Goal: Task Accomplishment & Management: Manage account settings

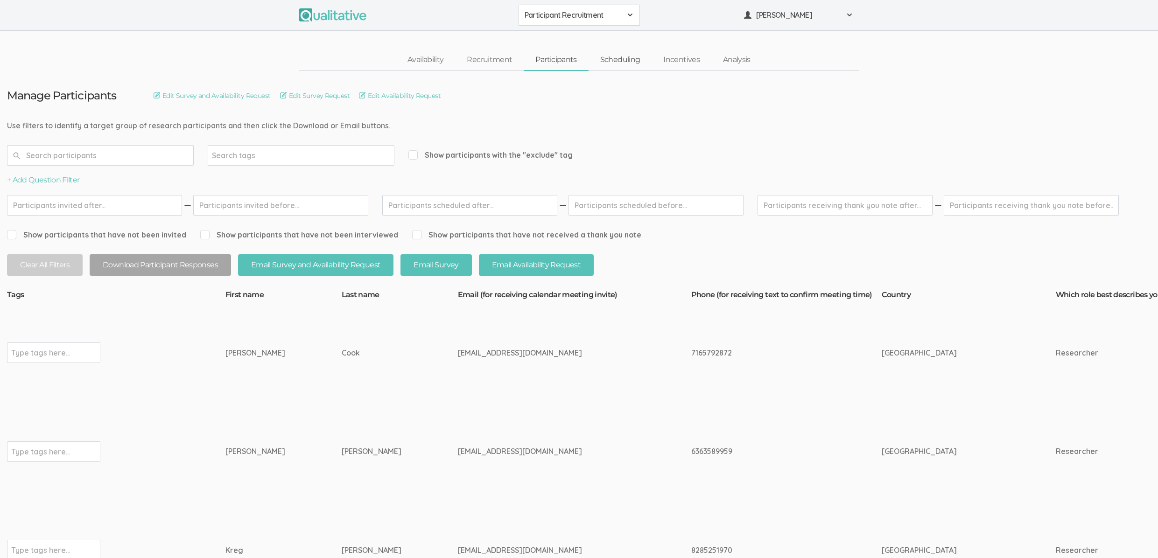
click at [635, 57] on link "Scheduling" at bounding box center [620, 60] width 63 height 20
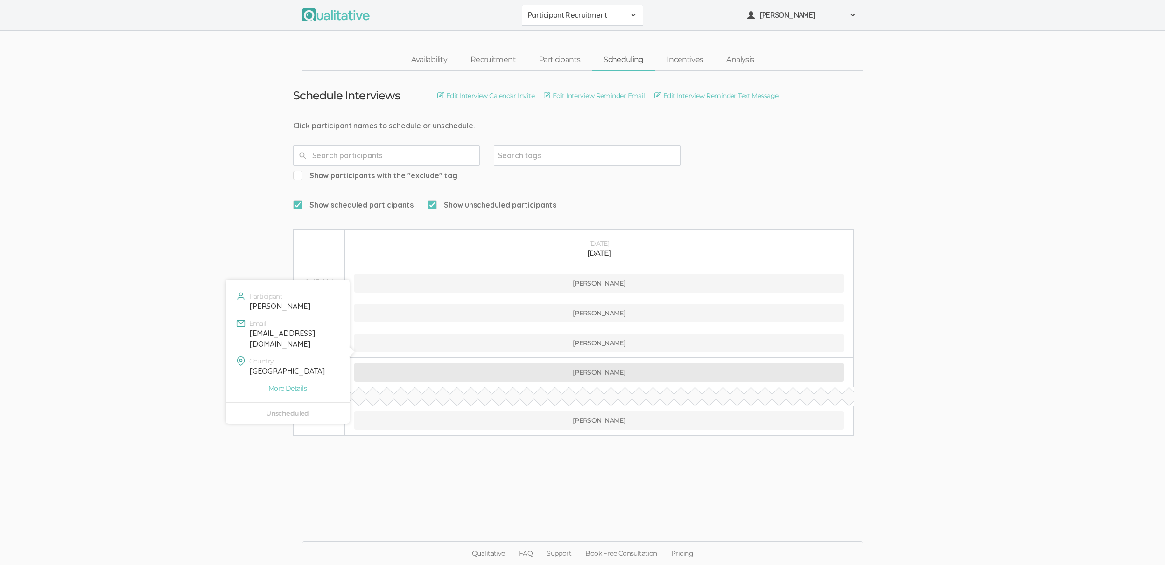
click at [440, 363] on button "Courtney Bishop" at bounding box center [599, 372] width 490 height 19
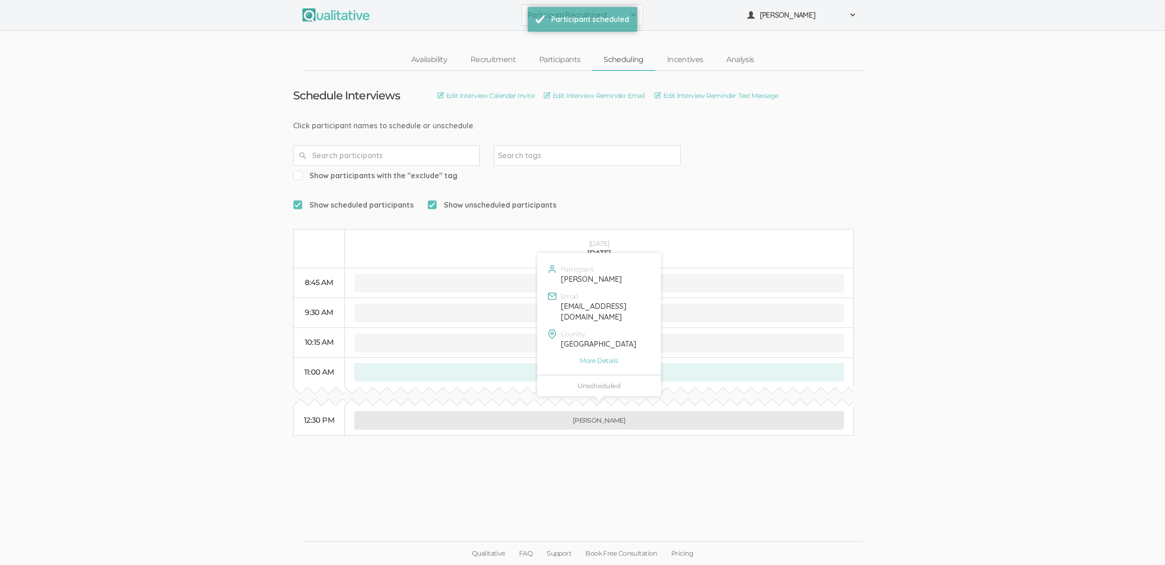
click at [512, 411] on button "Tomasina Cook" at bounding box center [599, 420] width 490 height 19
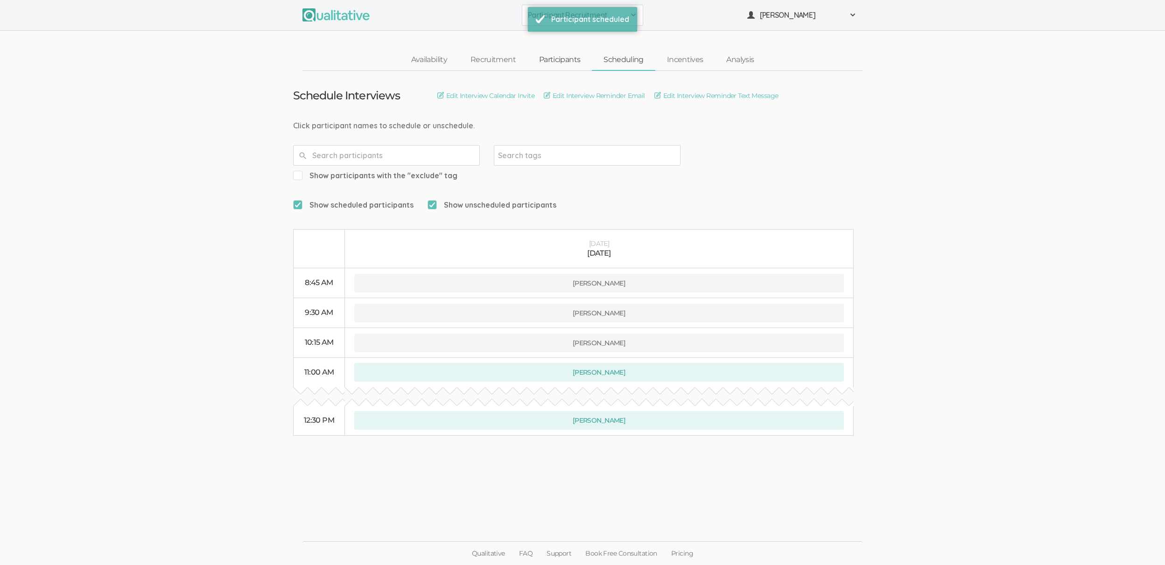
click at [569, 62] on link "Participants" at bounding box center [559, 60] width 64 height 20
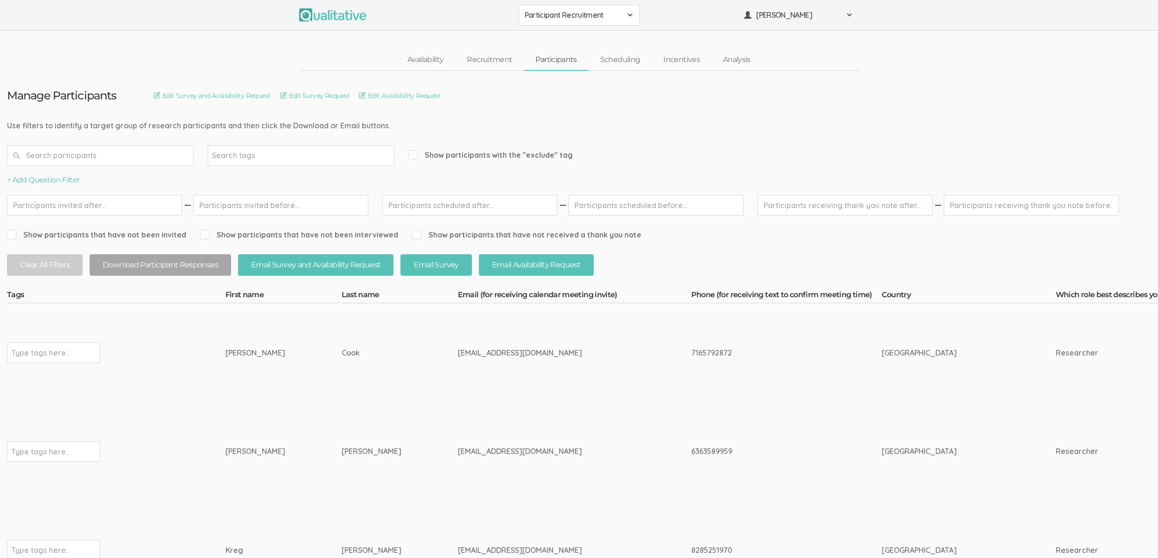
click at [227, 456] on div "[PERSON_NAME]" at bounding box center [265, 451] width 81 height 11
click at [236, 352] on div "Tomasina" at bounding box center [265, 353] width 81 height 11
copy div "Tomasina"
click at [266, 497] on td "Courtney" at bounding box center [283, 451] width 116 height 99
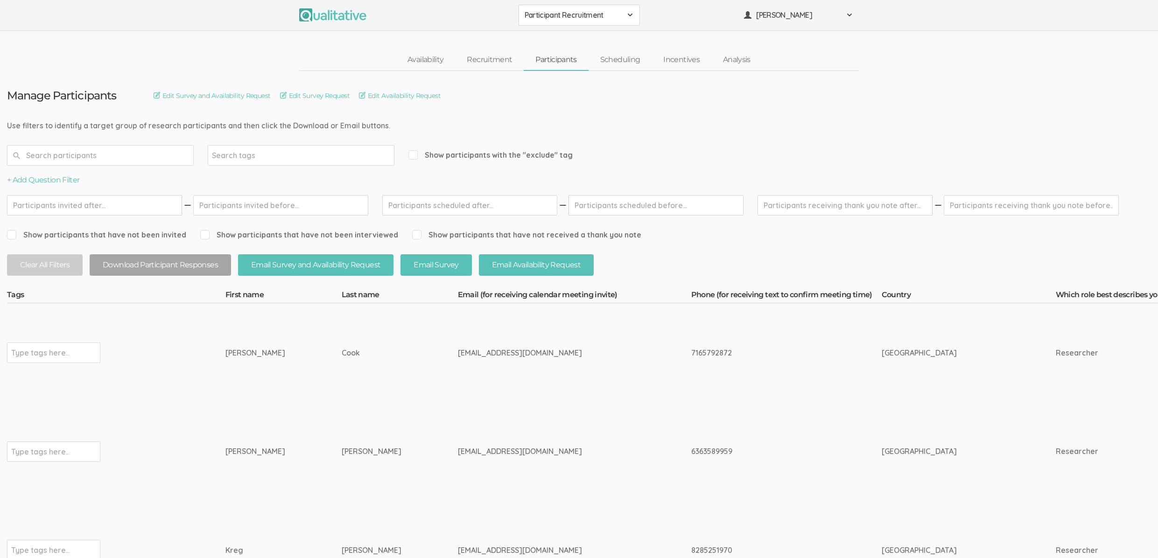
click at [242, 451] on div "Courtney" at bounding box center [265, 451] width 81 height 11
copy div "Courtney"
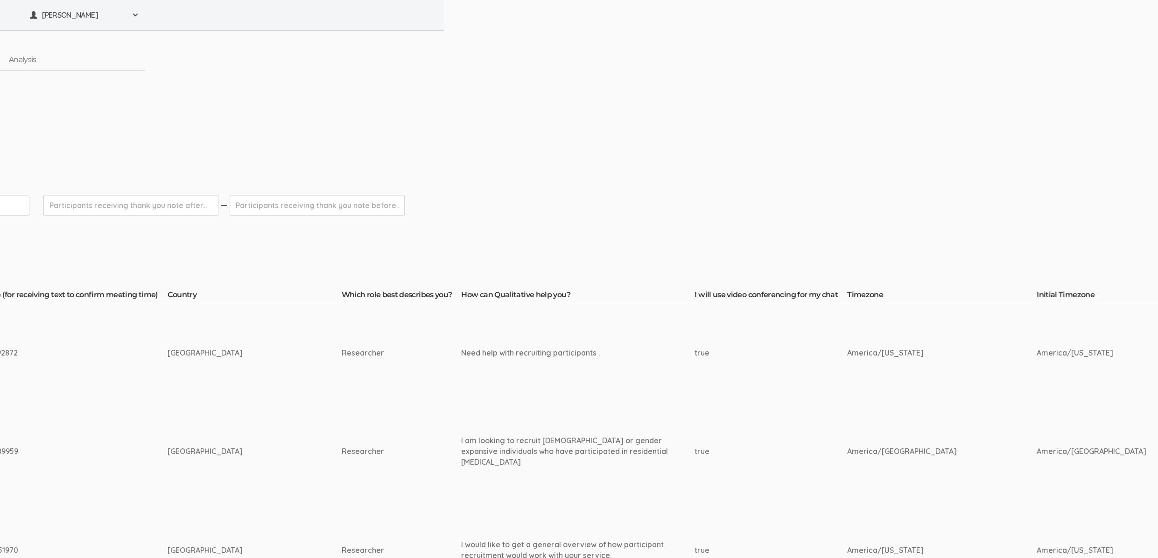
scroll to position [0, 714]
drag, startPoint x: 470, startPoint y: 439, endPoint x: 428, endPoint y: 450, distance: 43.4
click at [462, 450] on div "I am looking to recruit transgender or gender expansive individuals who have pa…" at bounding box center [578, 451] width 233 height 32
copy div "transgender or gender expansive individuals"
click at [385, 364] on td "Researcher" at bounding box center [402, 352] width 120 height 99
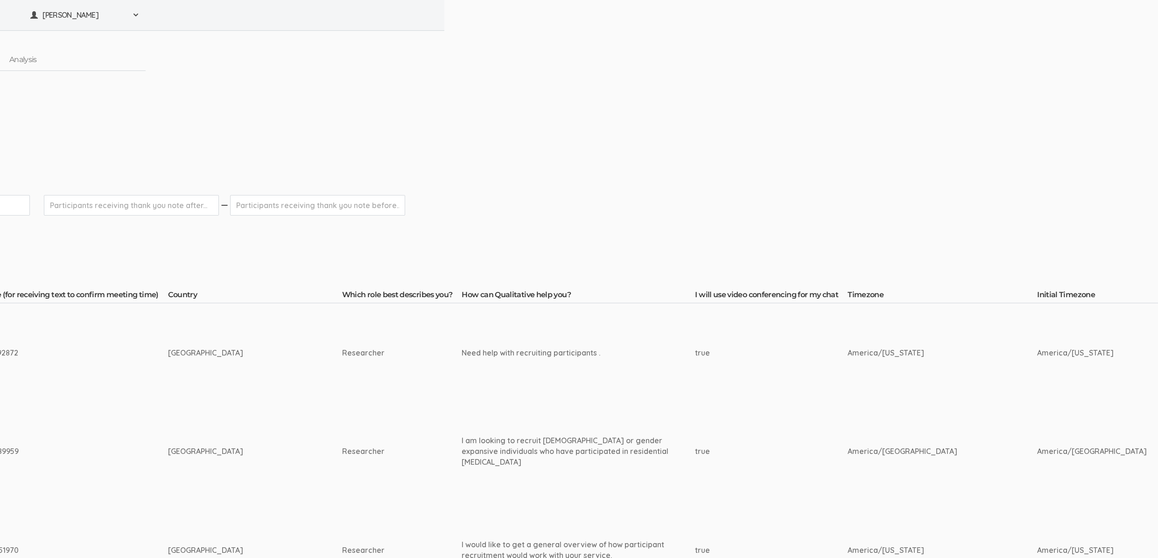
click at [490, 350] on div "Need help with recruiting participants ." at bounding box center [578, 353] width 233 height 11
copy div "participants"
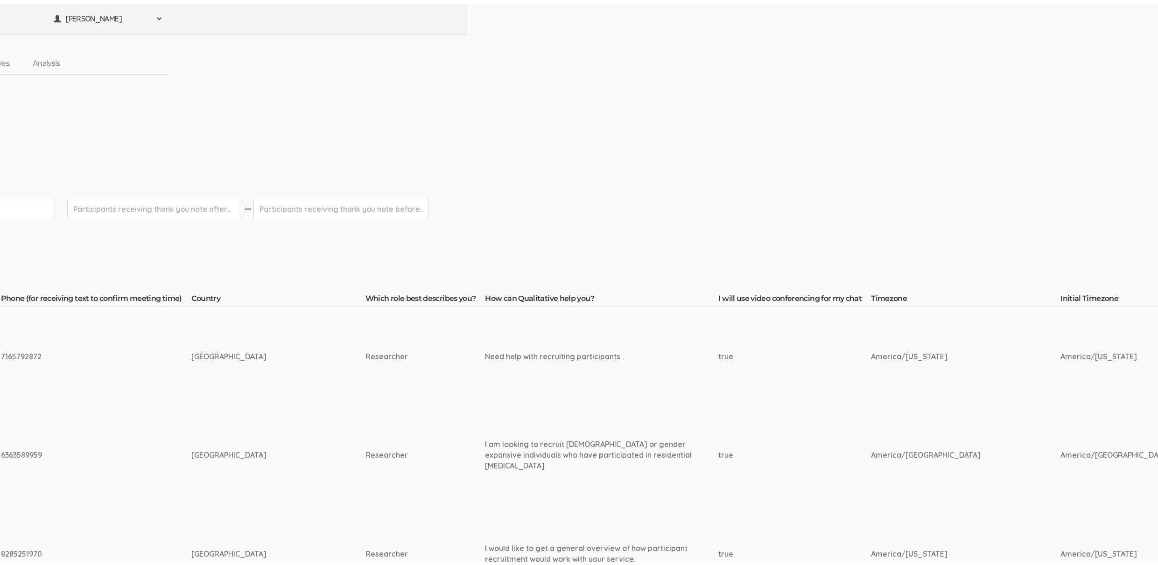
scroll to position [0, 0]
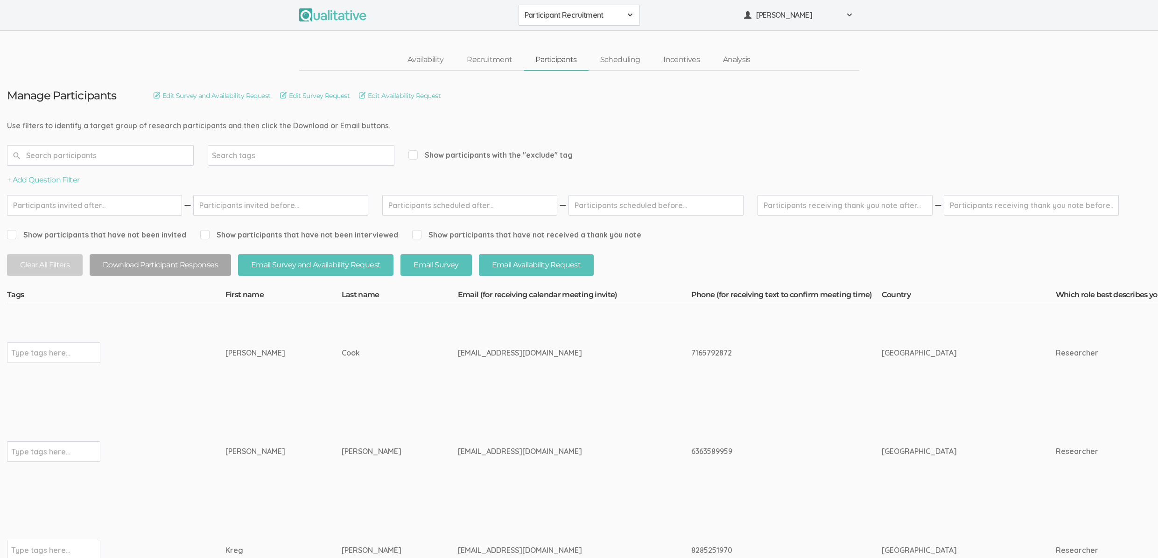
drag, startPoint x: 543, startPoint y: 331, endPoint x: 551, endPoint y: 338, distance: 10.9
click at [543, 332] on td "tomasinacook@aol.com" at bounding box center [574, 352] width 233 height 99
click at [691, 351] on div "7165792872" at bounding box center [768, 353] width 155 height 11
copy div "7165792872"
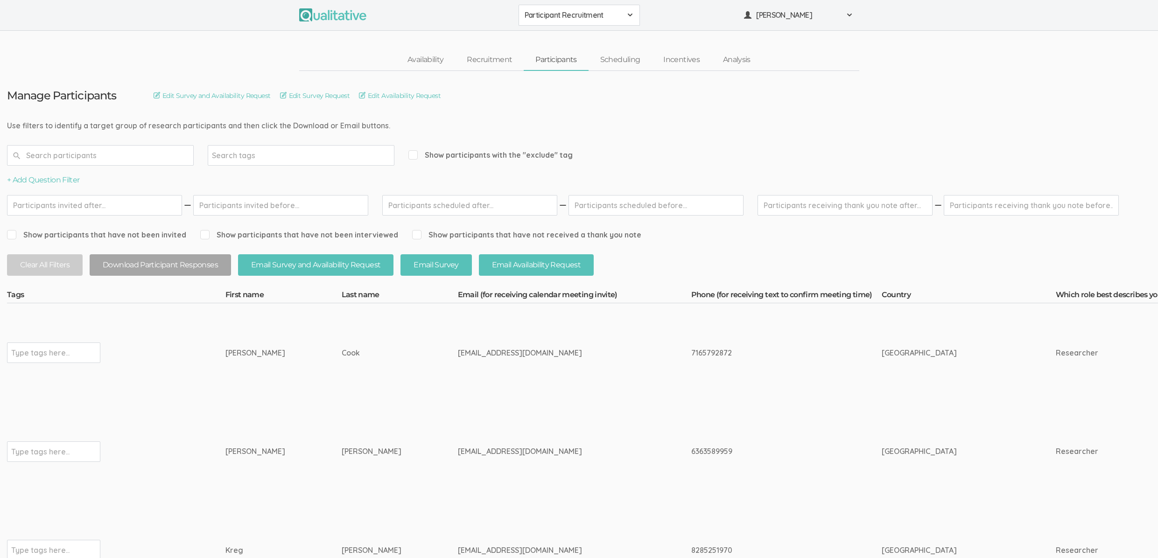
click at [691, 456] on div "6363589959" at bounding box center [768, 451] width 155 height 11
click at [691, 453] on div "6363589959" at bounding box center [768, 451] width 155 height 11
copy div "6363589959"
drag, startPoint x: 699, startPoint y: 407, endPoint x: 656, endPoint y: 345, distance: 75.4
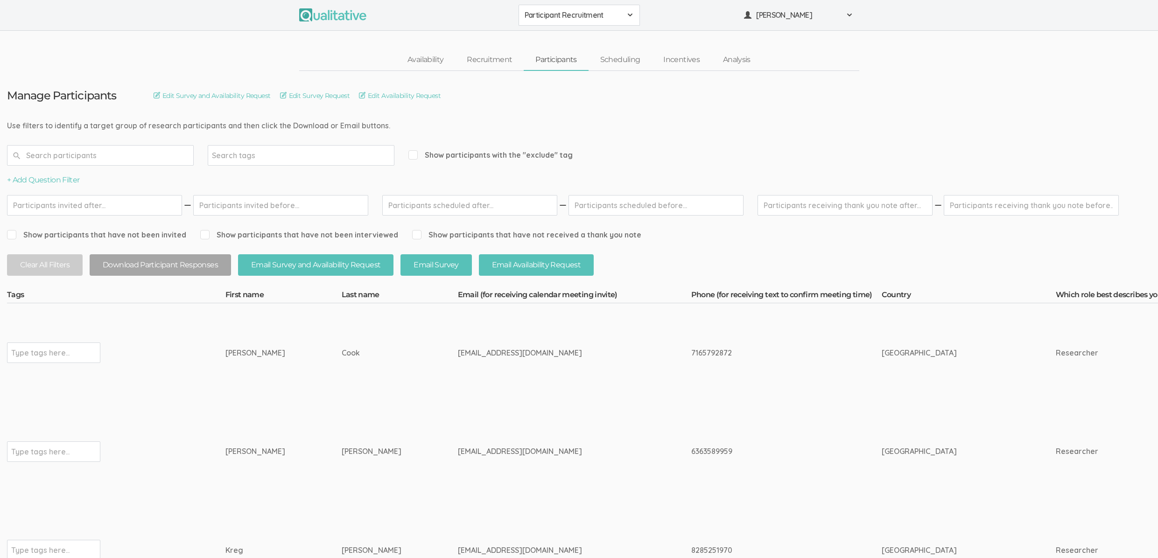
click at [699, 407] on td "6363589959" at bounding box center [786, 451] width 190 height 99
click at [458, 407] on td "courtneybishop523@gmail.com" at bounding box center [574, 451] width 233 height 99
click at [416, 60] on link "Availability" at bounding box center [425, 60] width 59 height 20
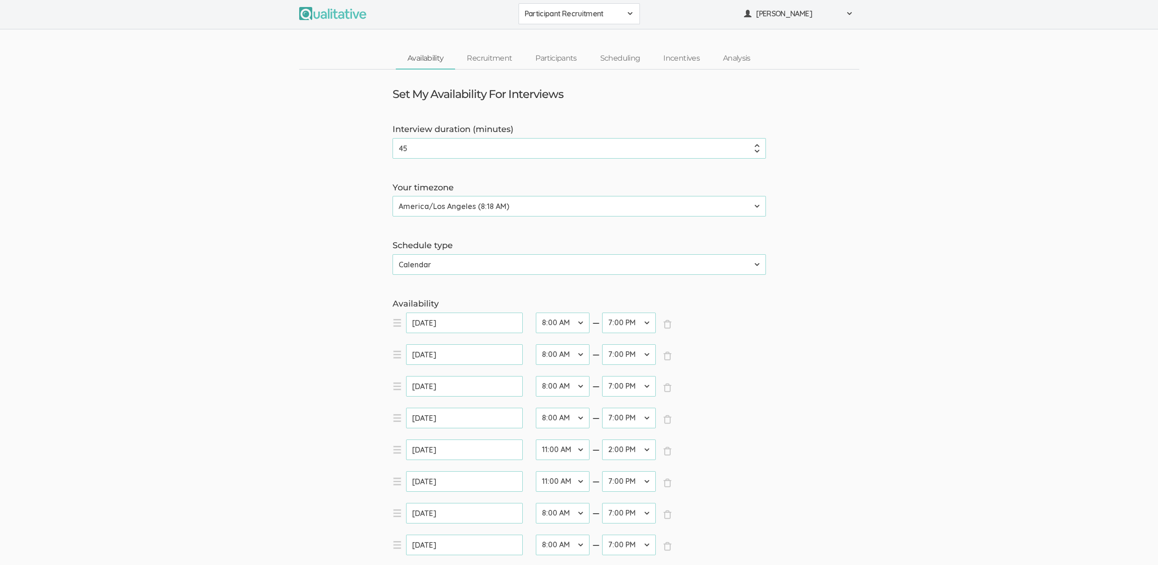
scroll to position [2, 0]
click at [631, 483] on select "12:00 AM 12:30 AM 1:00 AM 1:30 AM 2:00 AM 2:30 AM 3:00 AM 3:30 AM 4:00 AM 4:30 …" at bounding box center [629, 481] width 54 height 21
select select "28"
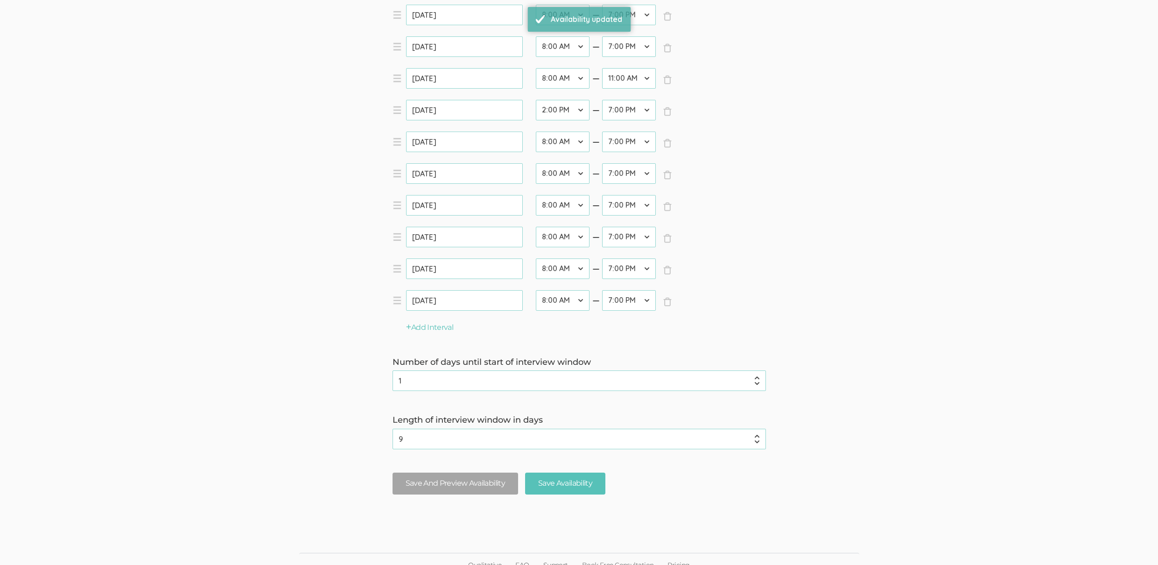
scroll to position [670, 0]
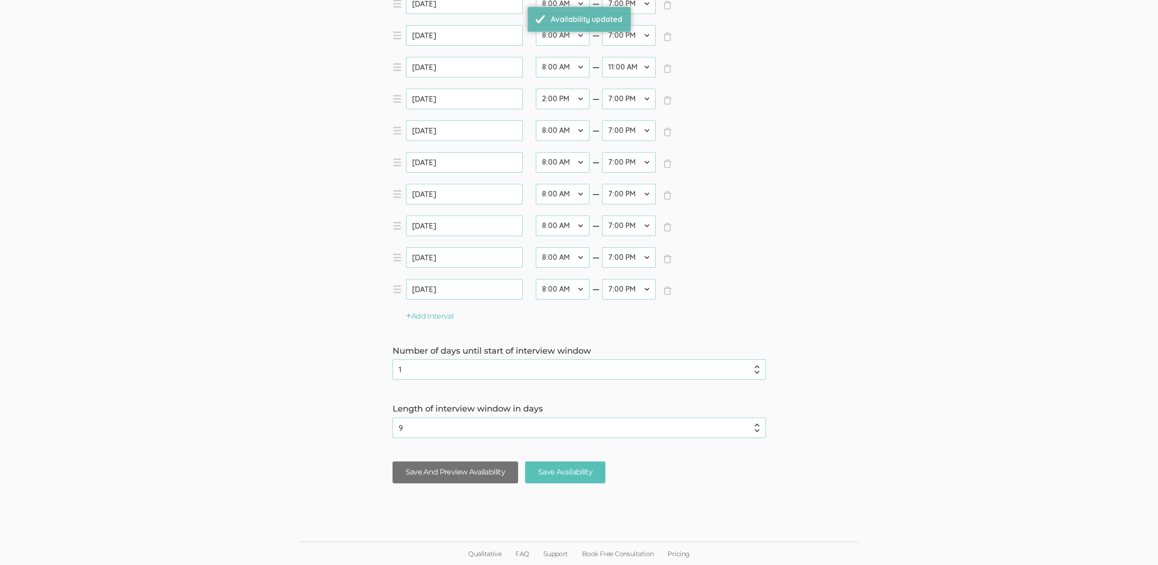
click at [475, 466] on button "Save And Preview Availability" at bounding box center [456, 473] width 126 height 22
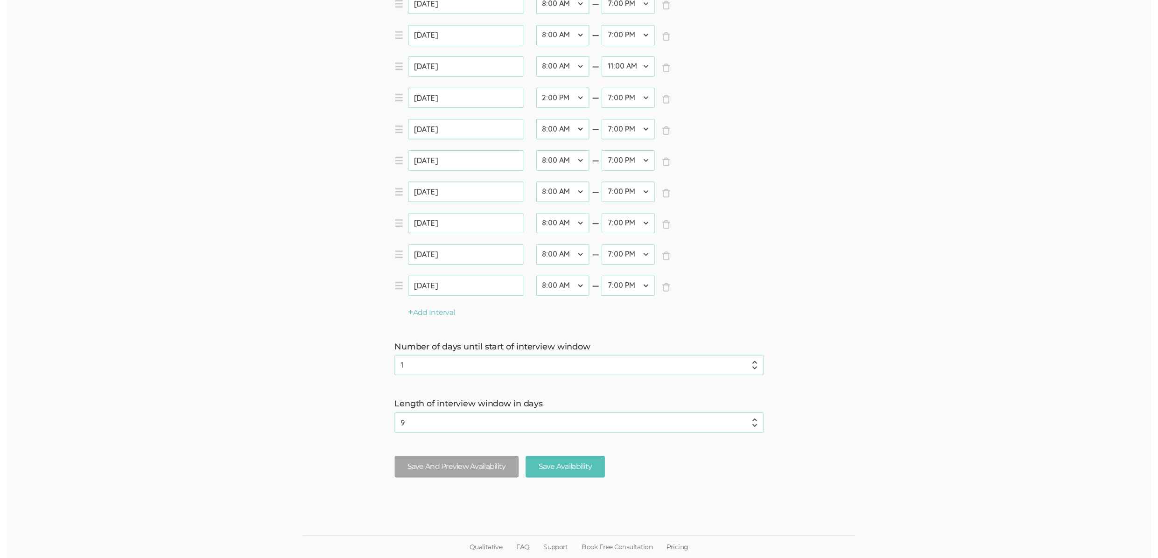
scroll to position [0, 0]
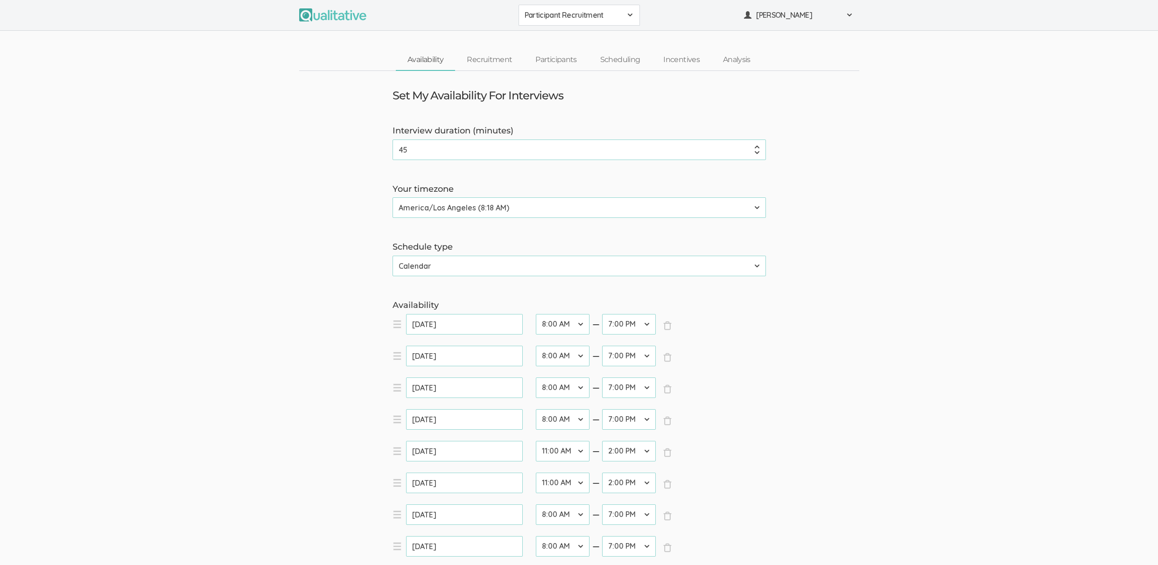
click at [546, 61] on link "Participants" at bounding box center [556, 60] width 64 height 20
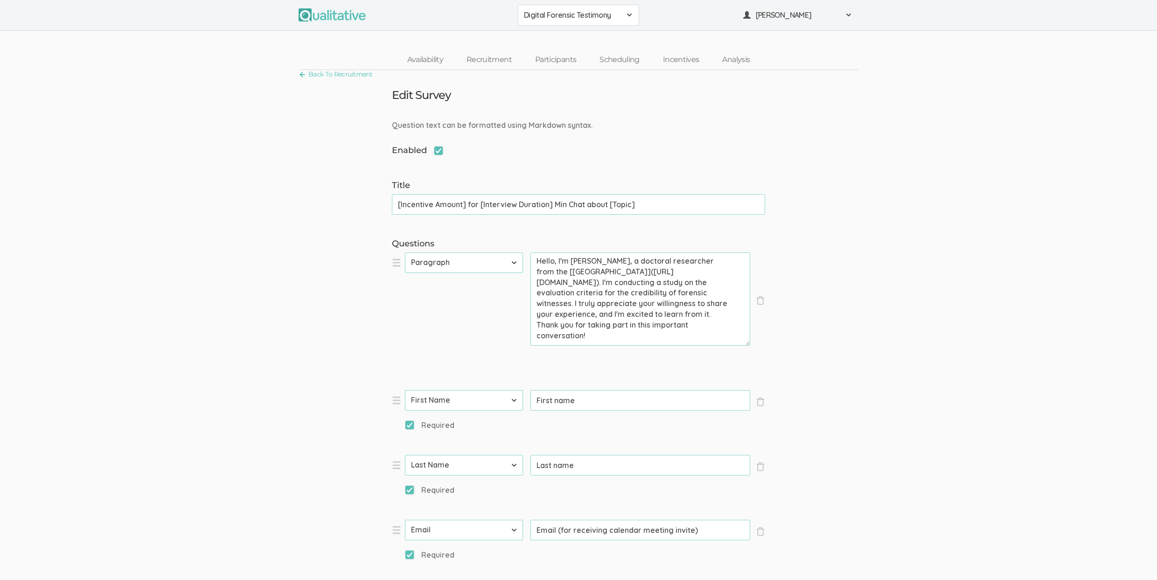
drag, startPoint x: 92, startPoint y: 273, endPoint x: 127, endPoint y: 231, distance: 54.7
click at [636, 61] on link "Scheduling" at bounding box center [619, 60] width 63 height 20
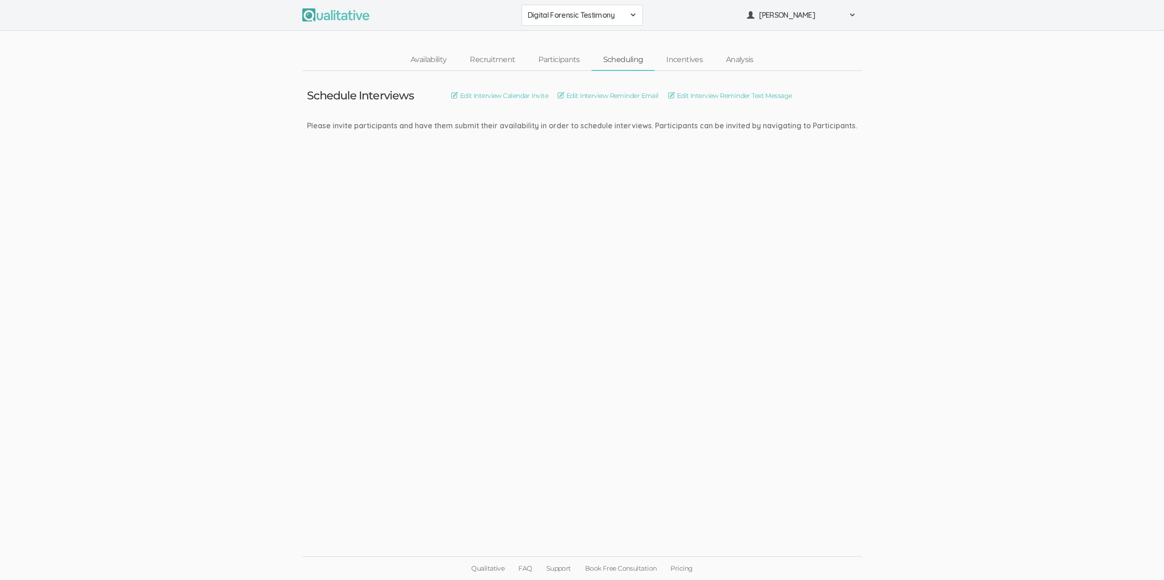
click at [385, 284] on ui-view "Schedule Interviews Edit Interview Calendar Invite Edit Interview Reminder Emai…" at bounding box center [582, 290] width 1164 height 439
click at [163, 313] on ui-view "Schedule Interviews Edit Interview Calendar Invite Edit Interview Reminder Emai…" at bounding box center [582, 290] width 1164 height 439
click at [566, 64] on link "Participants" at bounding box center [559, 60] width 64 height 20
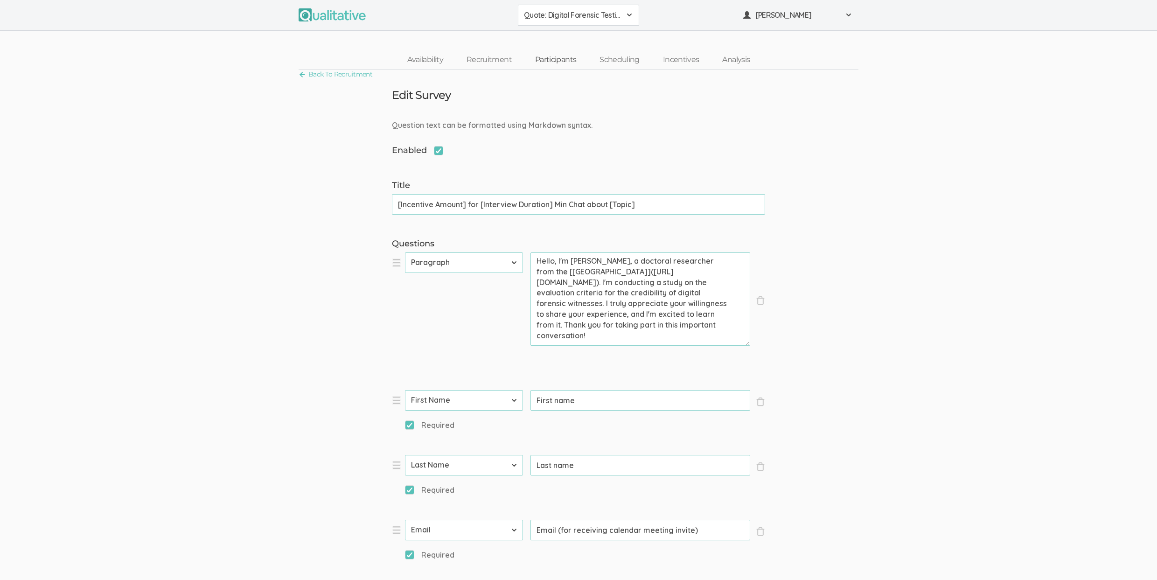
click at [564, 55] on link "Participants" at bounding box center [556, 60] width 64 height 20
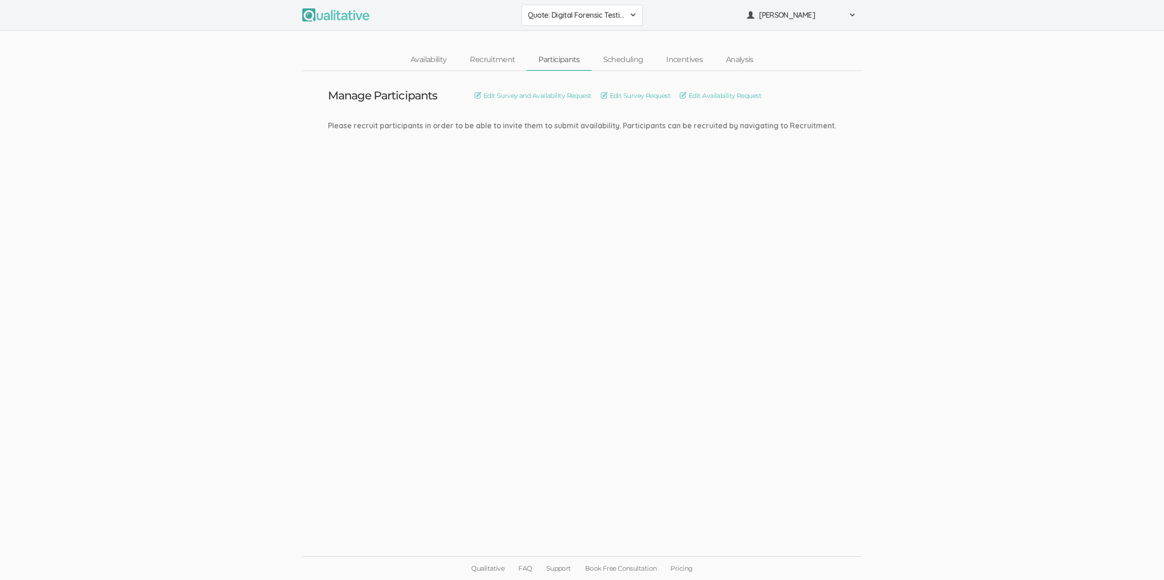
click at [547, 125] on div "Please recruit participants in order to be able to invite them to submit availa…" at bounding box center [582, 125] width 508 height 11
drag, startPoint x: 446, startPoint y: 129, endPoint x: 553, endPoint y: 125, distance: 106.5
click at [553, 125] on div "Please recruit participants in order to be able to invite them to submit availa…" at bounding box center [582, 125] width 508 height 11
click at [553, 126] on div "Please recruit participants in order to be able to invite them to submit availa…" at bounding box center [582, 125] width 508 height 11
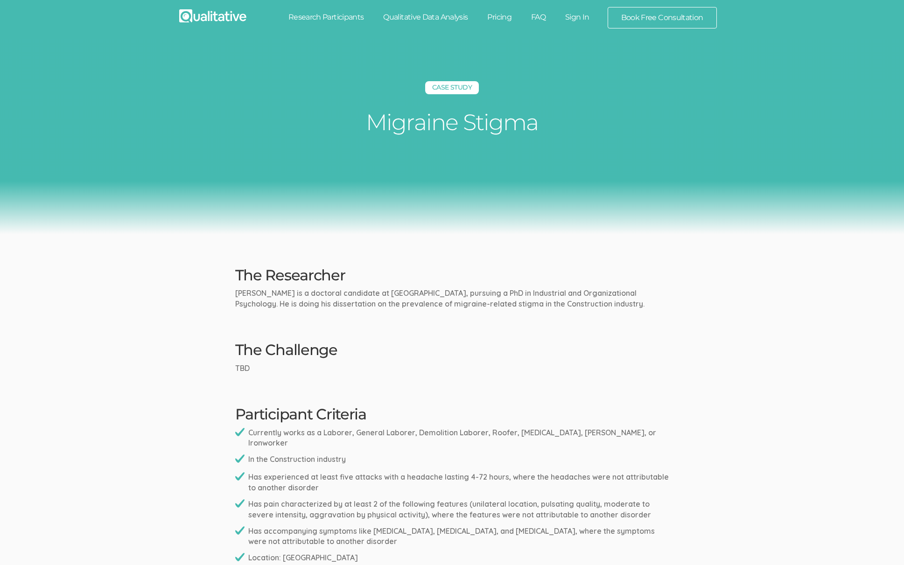
click at [788, 147] on div "Case Study Migraine Stigma" at bounding box center [452, 136] width 904 height 195
click at [128, 174] on div "Case Study Migraine Stigma" at bounding box center [452, 136] width 904 height 195
